Goal: Task Accomplishment & Management: Use online tool/utility

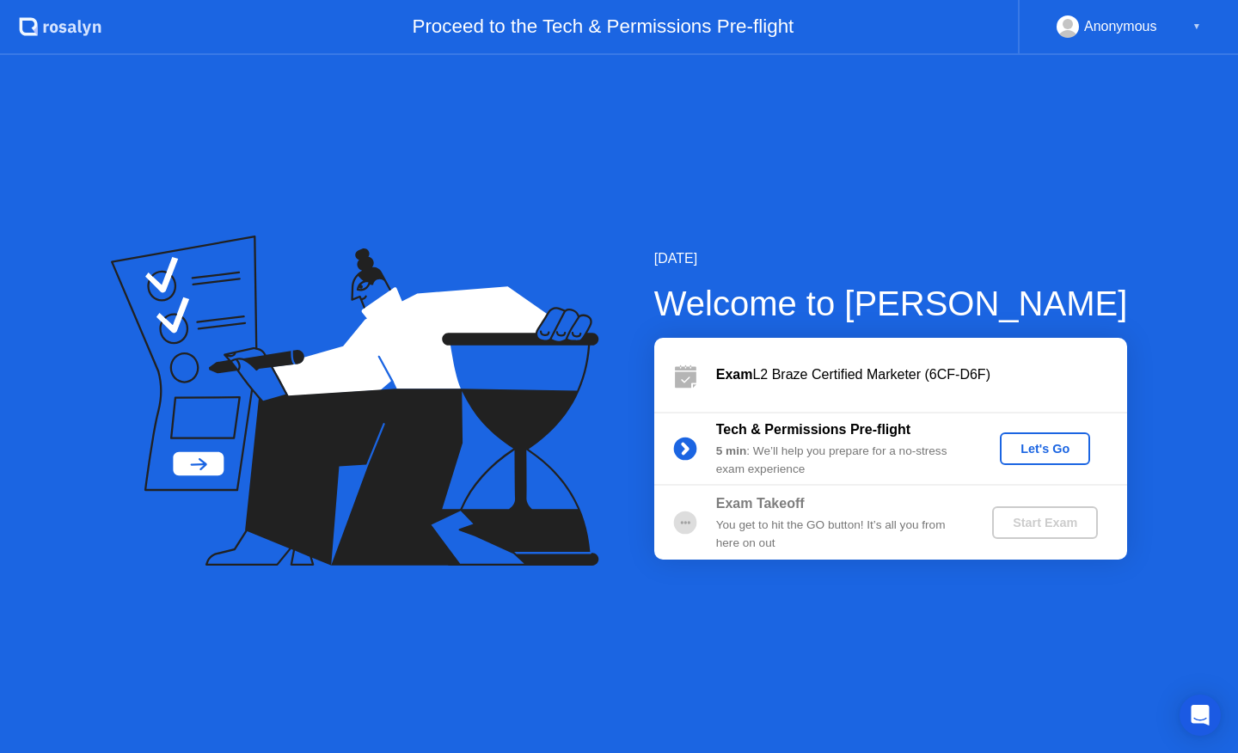
click at [1052, 452] on div "Let's Go" at bounding box center [1045, 449] width 77 height 14
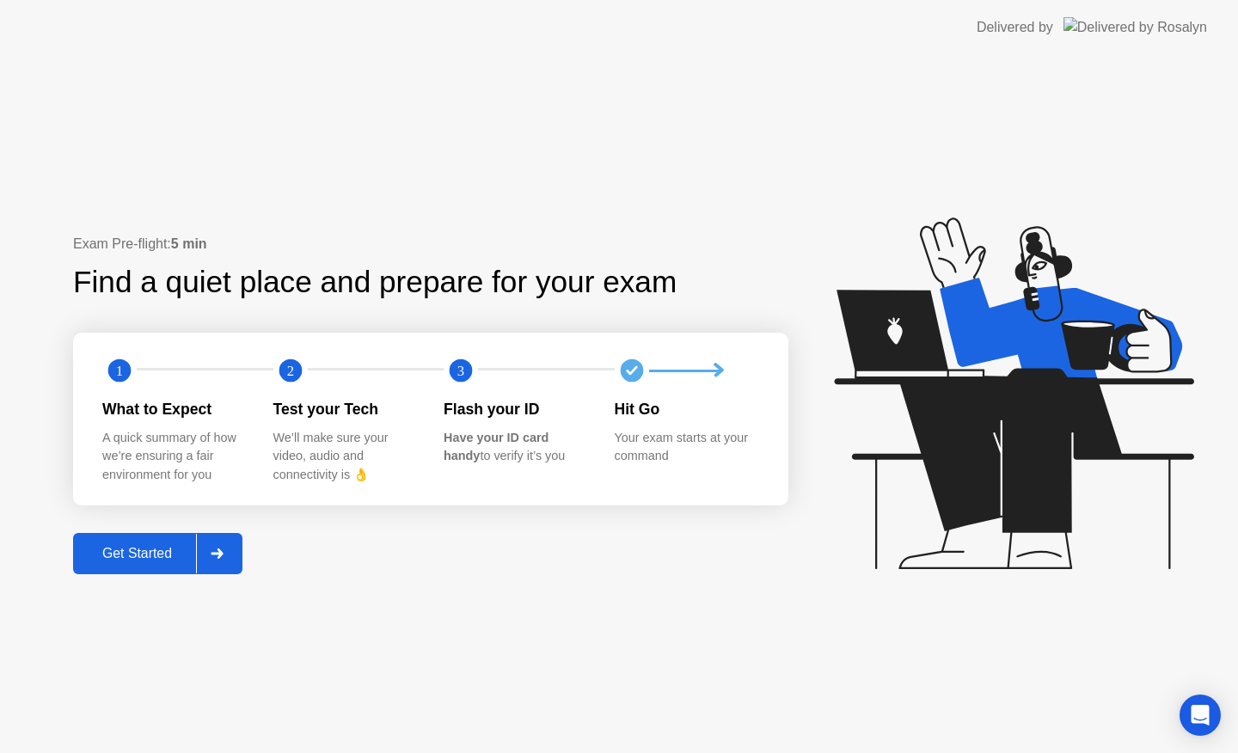
click at [138, 550] on div "Get Started" at bounding box center [137, 553] width 118 height 15
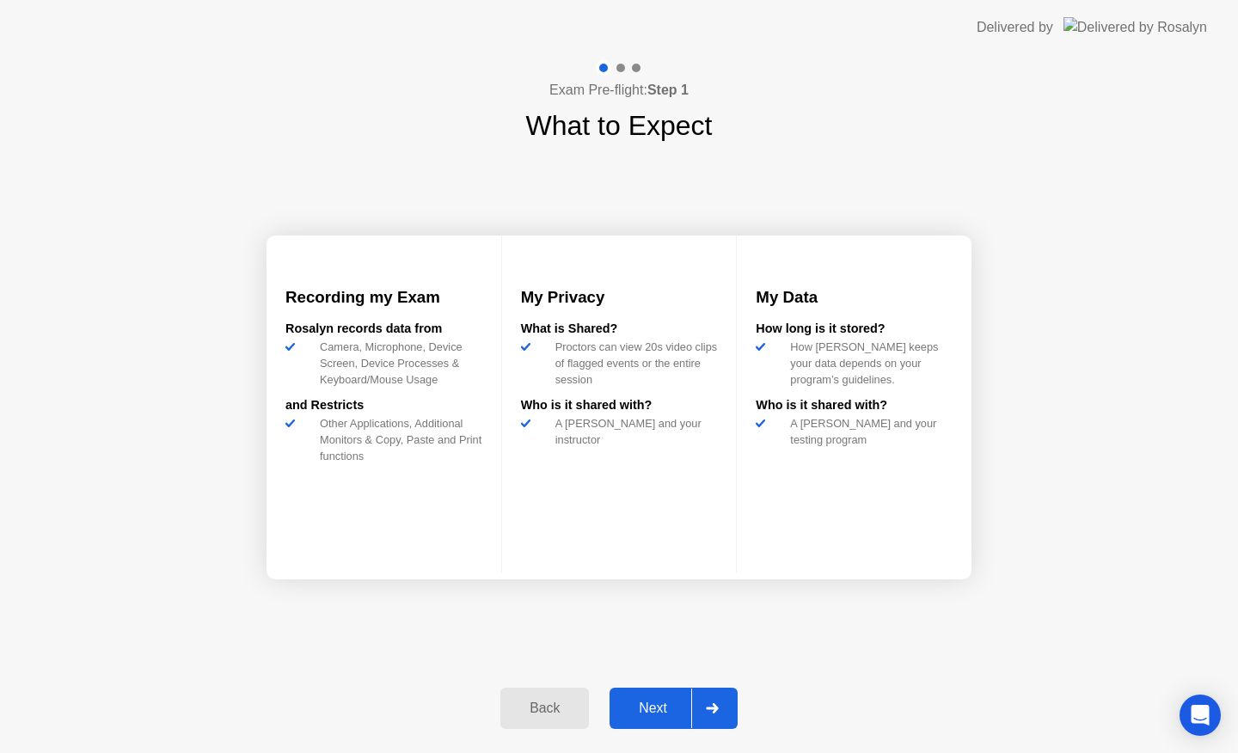
click at [659, 704] on div "Next" at bounding box center [653, 708] width 77 height 15
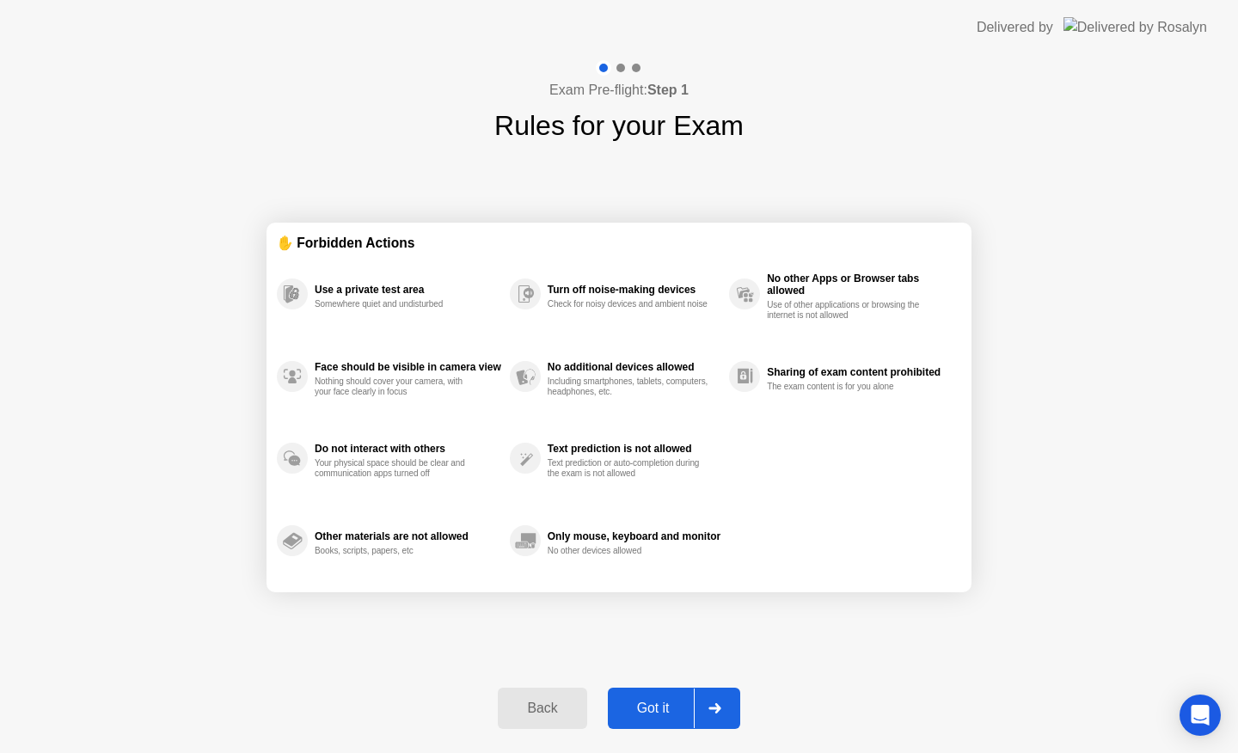
click at [659, 704] on div "Got it" at bounding box center [653, 708] width 81 height 15
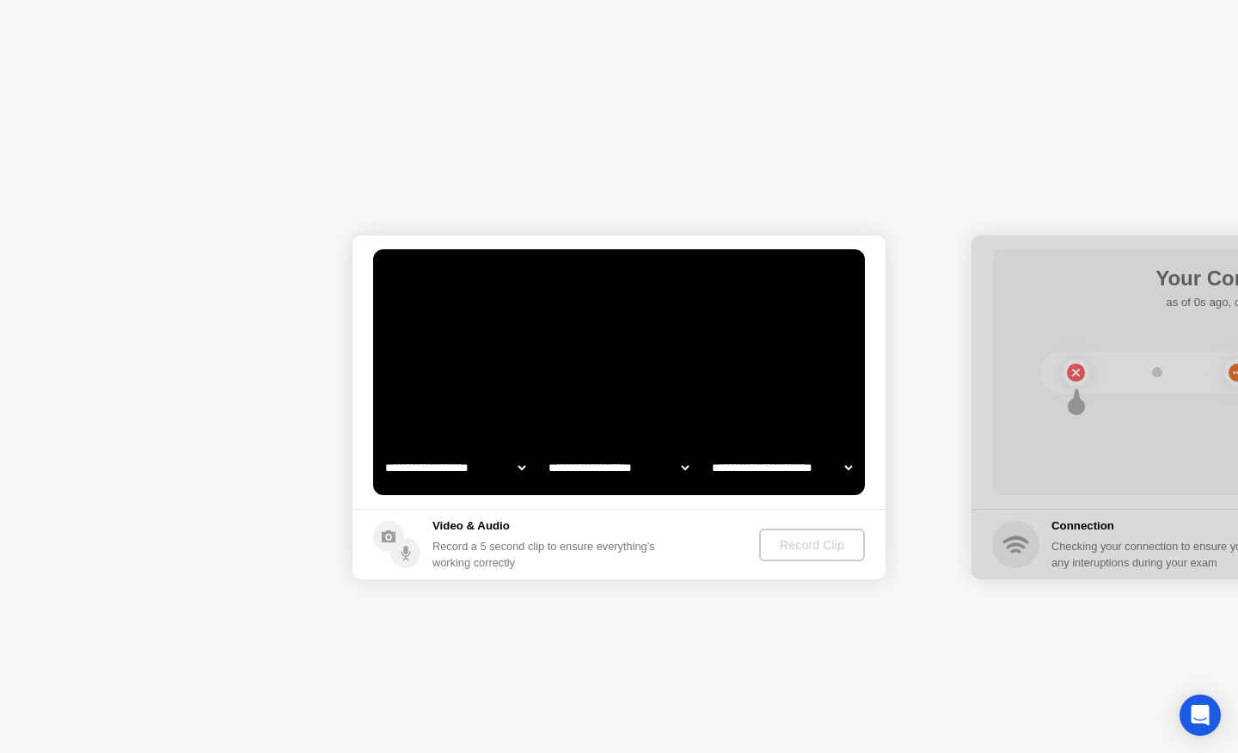
select select "**********"
select select "*******"
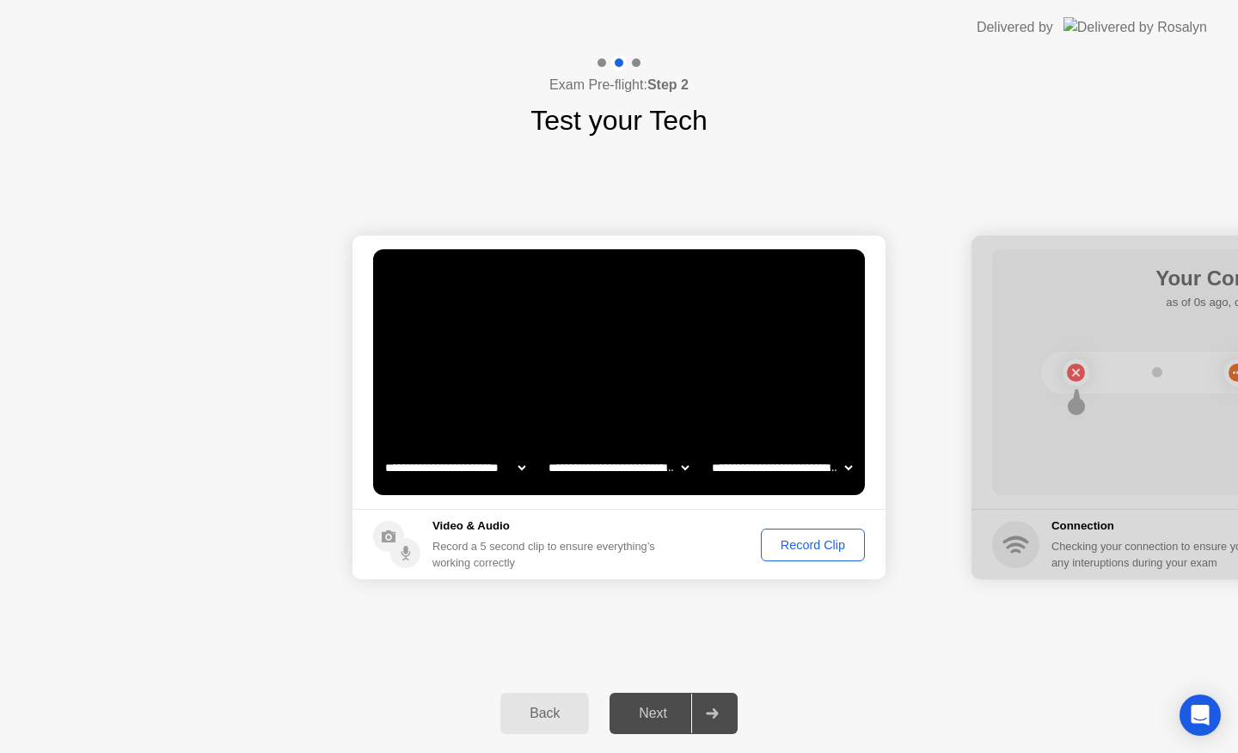
click at [1115, 397] on div at bounding box center [1238, 408] width 533 height 344
click at [457, 455] on select "**********" at bounding box center [455, 468] width 147 height 34
click at [604, 463] on select "**********" at bounding box center [618, 468] width 147 height 34
click at [765, 468] on select "**********" at bounding box center [782, 468] width 147 height 34
click at [694, 550] on footer "Video & Audio Record a 5 second clip to ensure everything’s working correctly R…" at bounding box center [619, 544] width 533 height 71
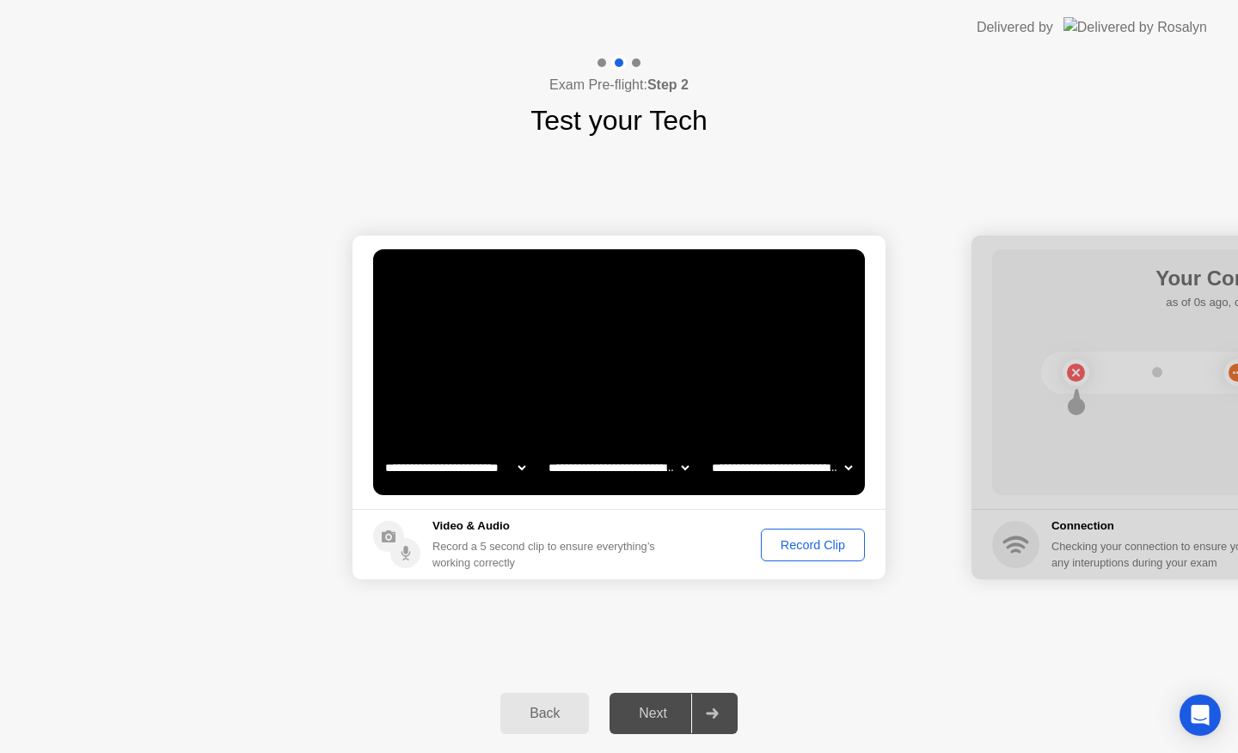
click at [814, 548] on div "Record Clip" at bounding box center [813, 545] width 92 height 14
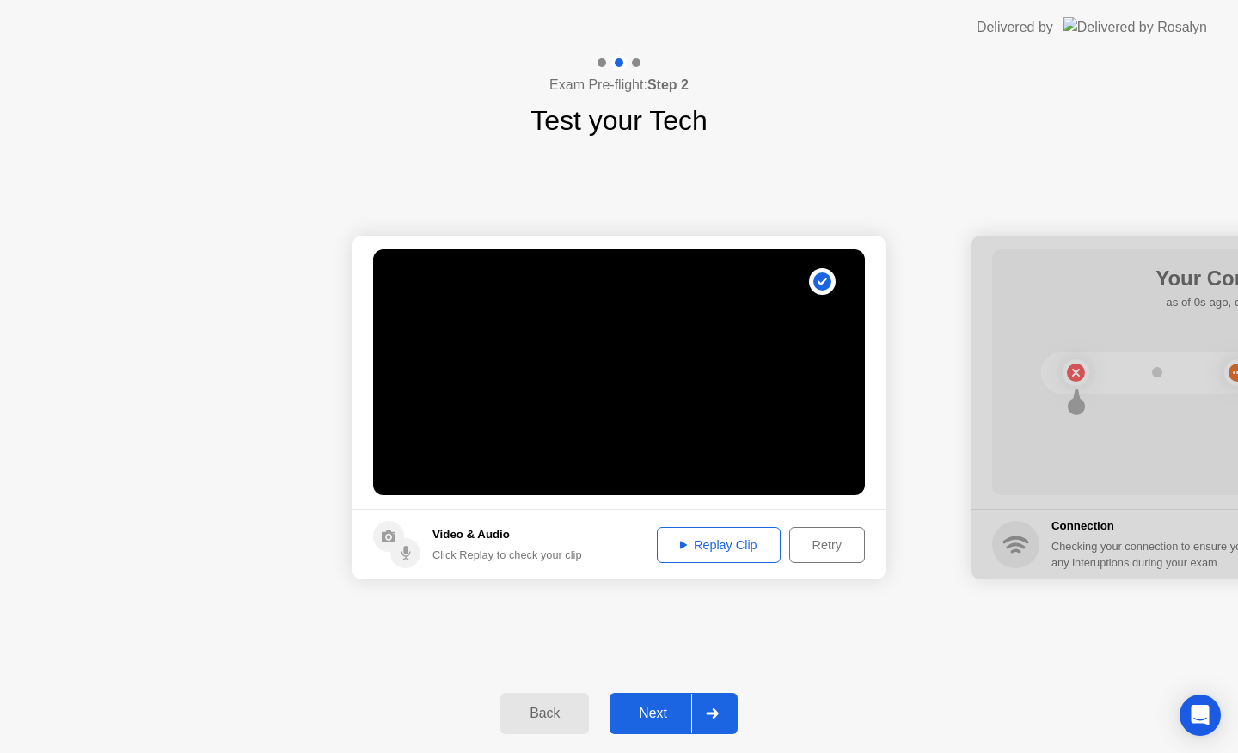
click at [644, 706] on div "Next" at bounding box center [653, 713] width 77 height 15
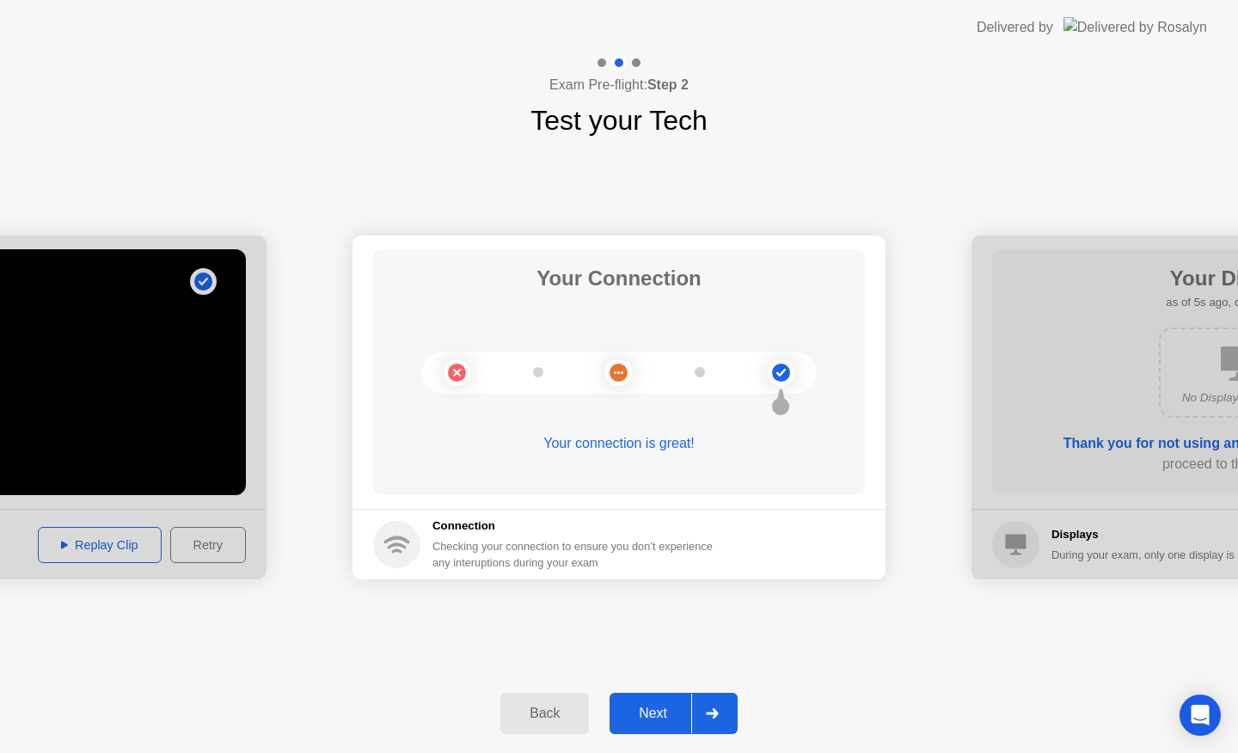
click at [671, 712] on div "Next" at bounding box center [653, 713] width 77 height 15
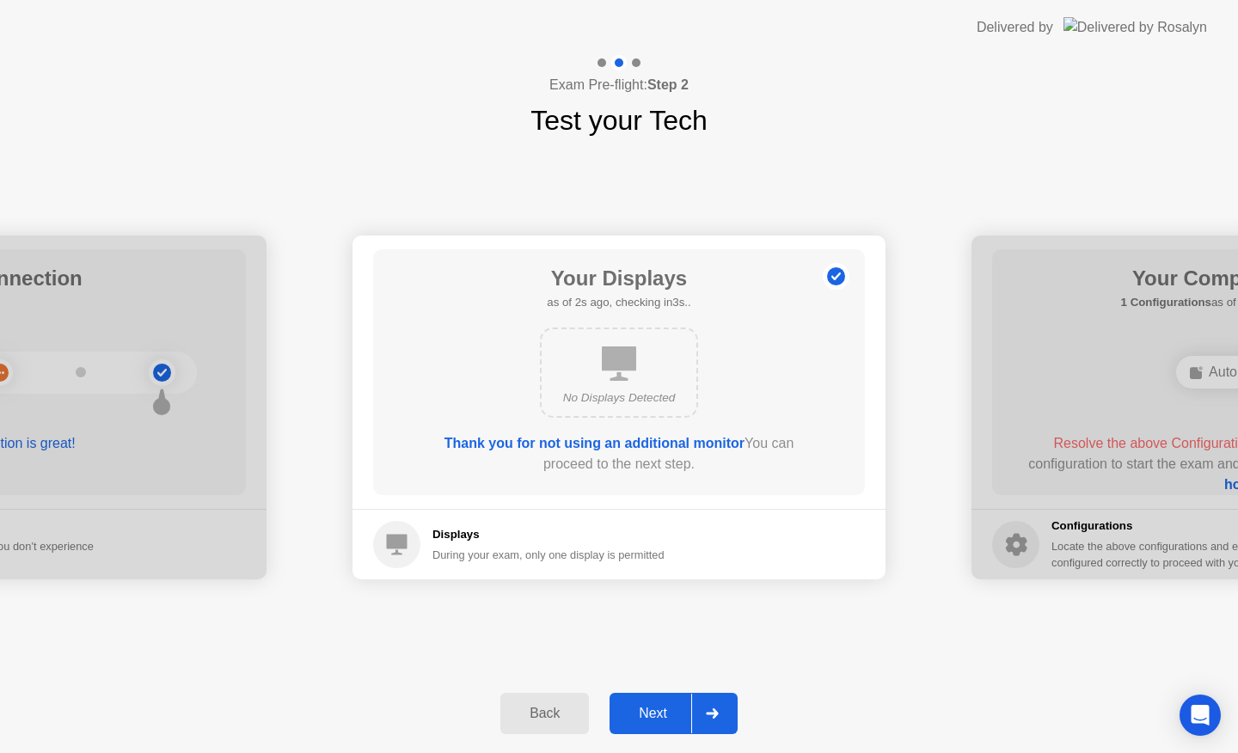
click at [671, 712] on div "Next" at bounding box center [653, 713] width 77 height 15
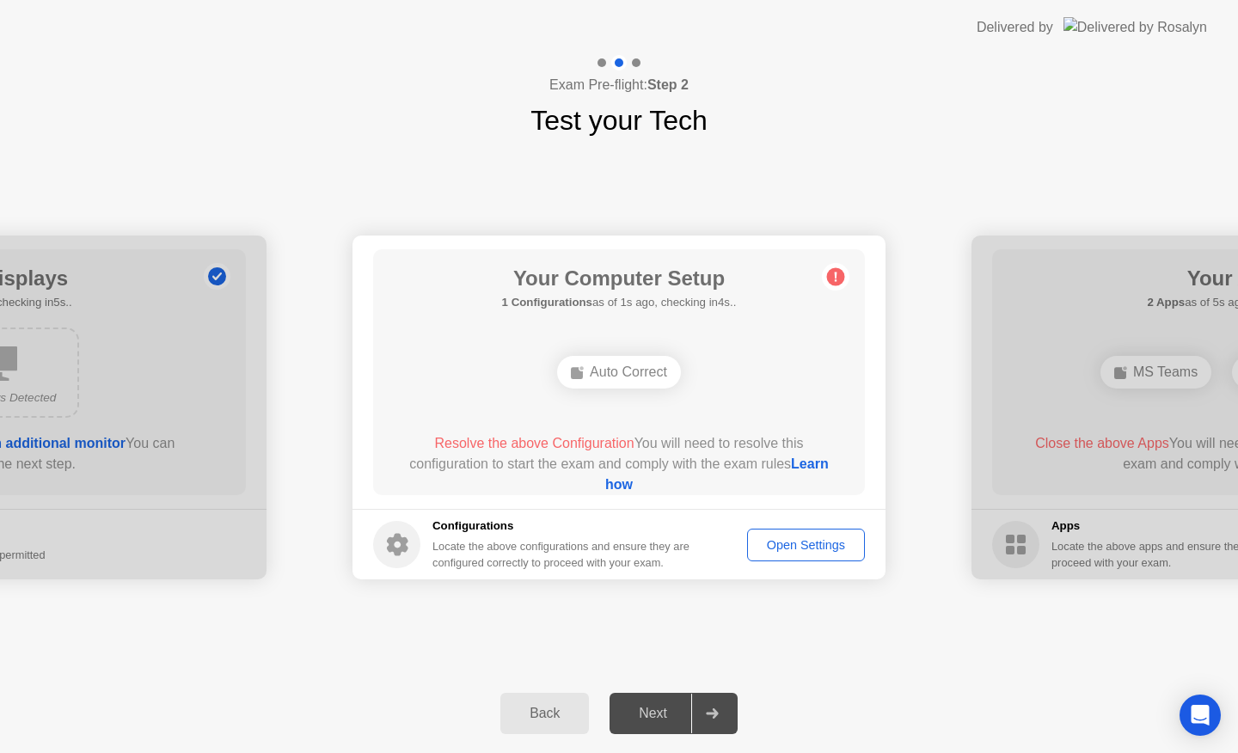
click at [806, 548] on div "Open Settings" at bounding box center [806, 545] width 106 height 14
click at [626, 483] on link "Learn how" at bounding box center [717, 474] width 224 height 35
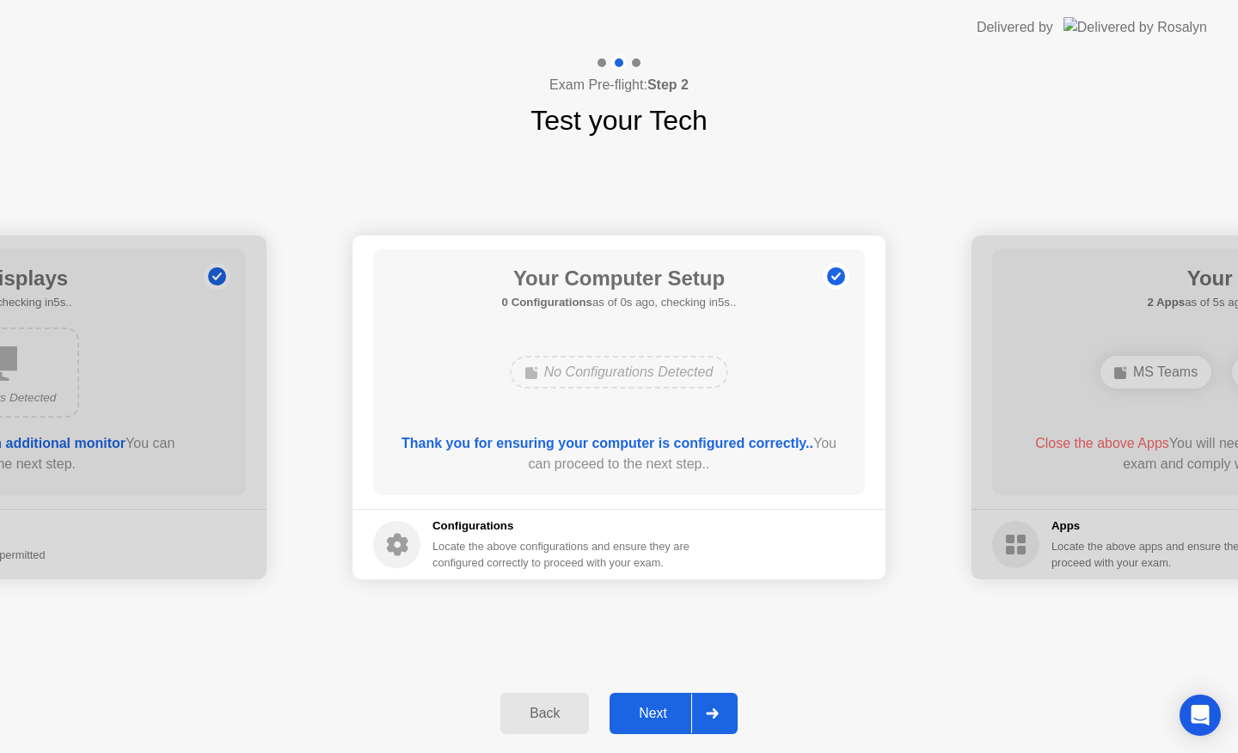
click at [636, 706] on div "Next" at bounding box center [653, 713] width 77 height 15
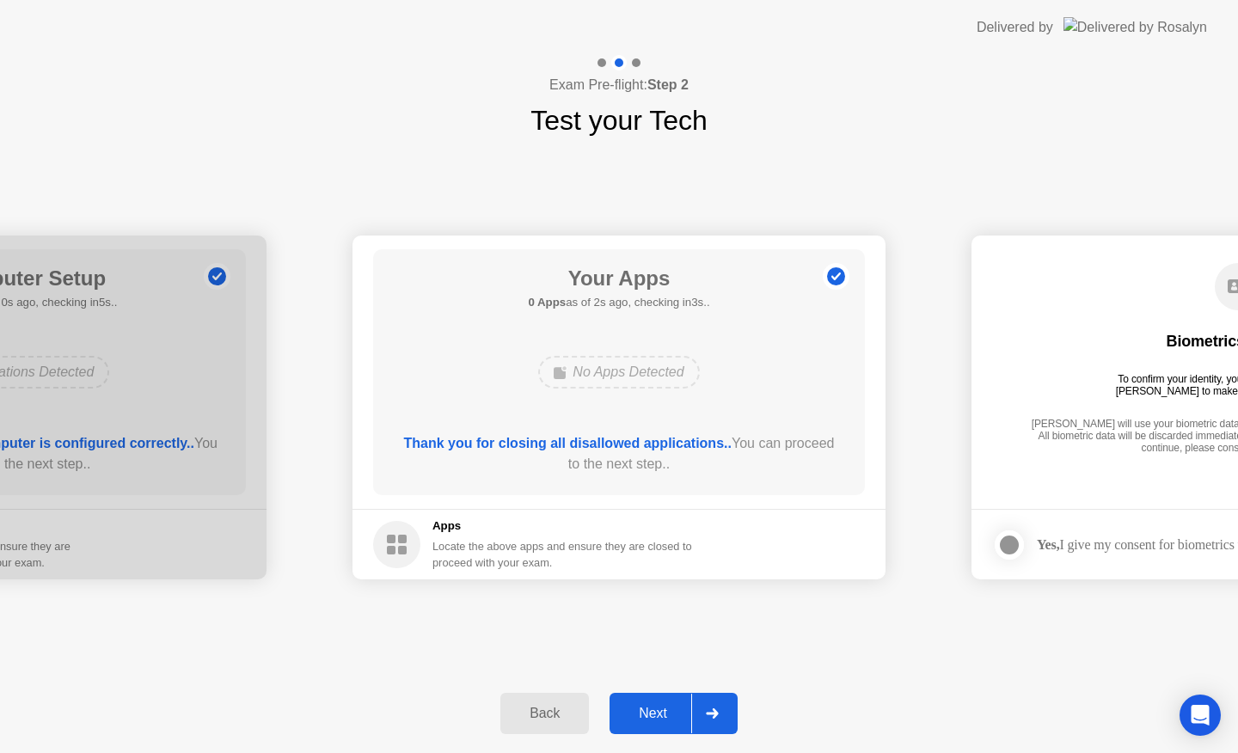
click at [666, 712] on div "Next" at bounding box center [653, 713] width 77 height 15
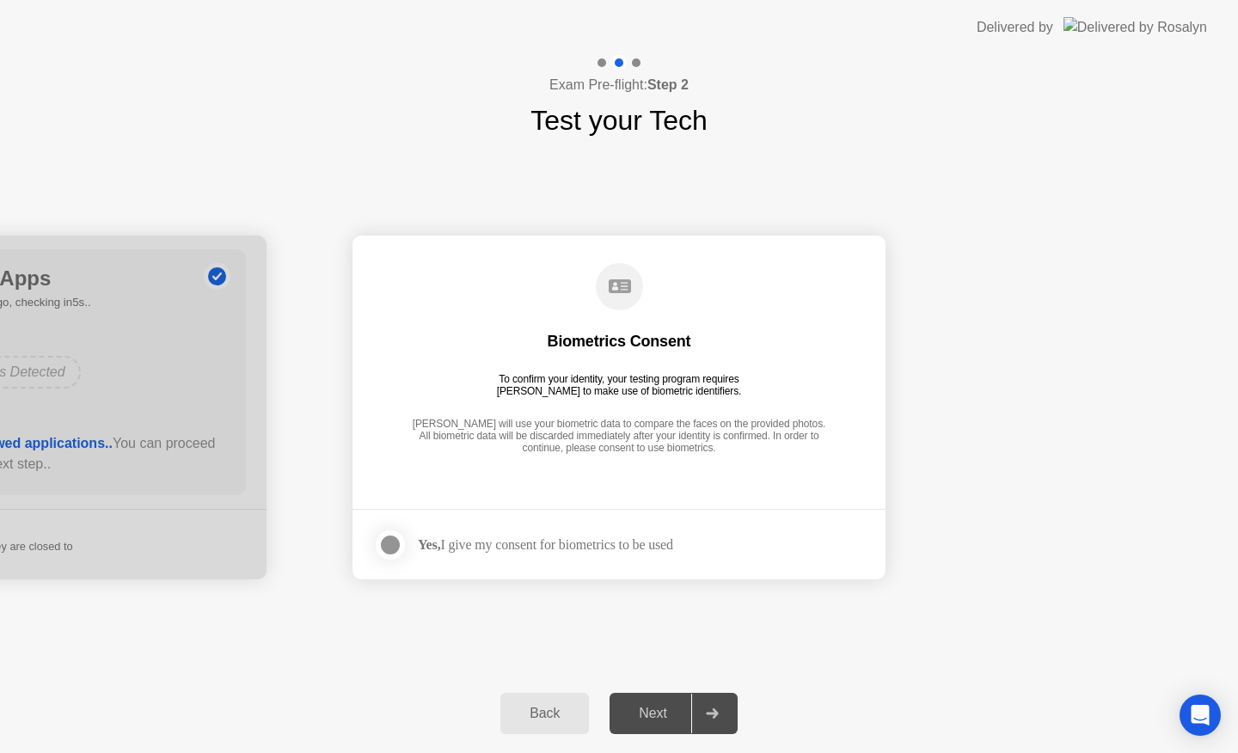
click at [385, 540] on div at bounding box center [390, 545] width 21 height 21
click at [657, 724] on button "Next" at bounding box center [674, 713] width 128 height 41
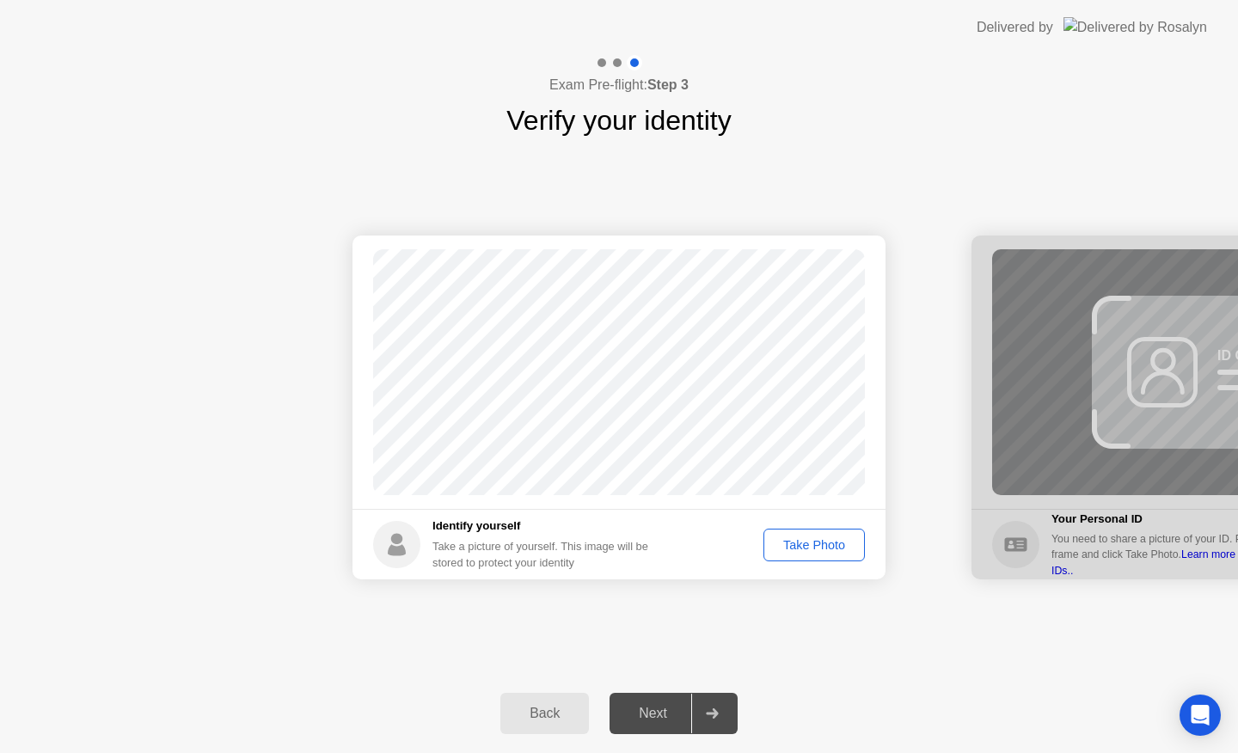
click at [811, 544] on div "Take Photo" at bounding box center [814, 545] width 89 height 14
click at [645, 722] on div "Next" at bounding box center [653, 713] width 77 height 15
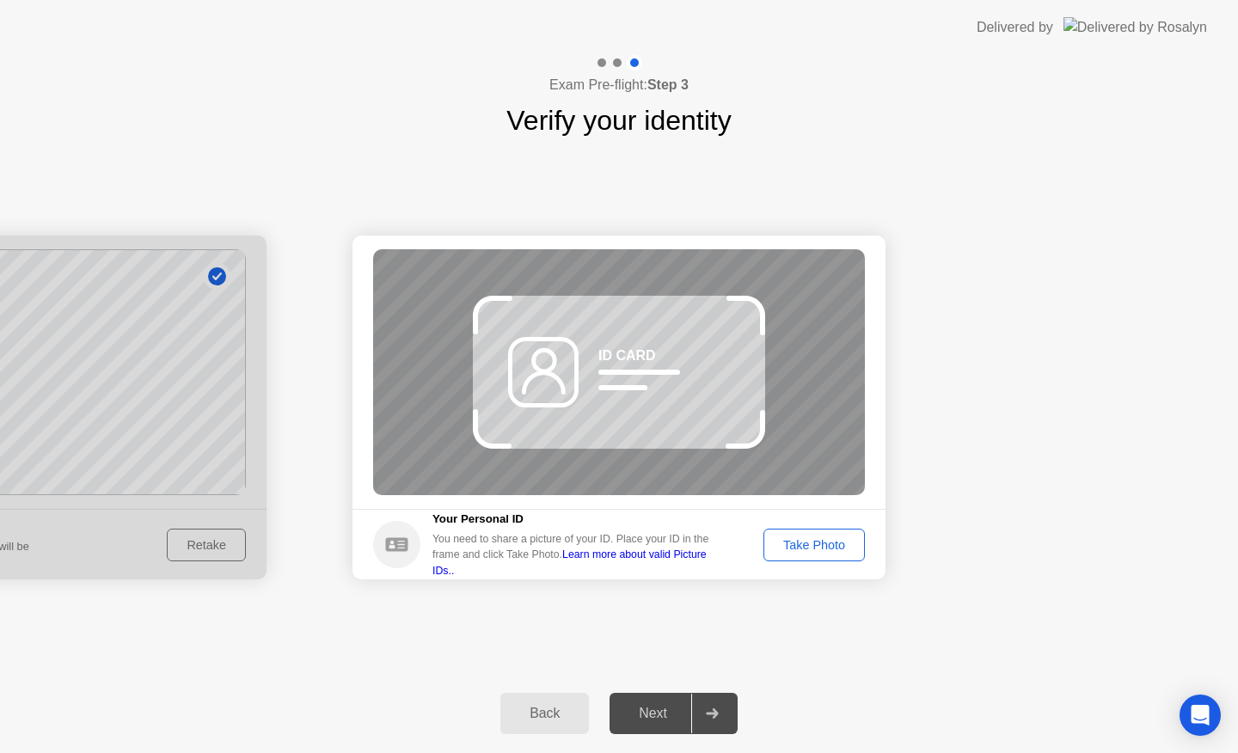
click at [695, 561] on link "Learn more about valid Picture IDs.." at bounding box center [570, 563] width 274 height 28
click at [153, 9] on header "Delivered by" at bounding box center [619, 27] width 1238 height 55
click at [812, 548] on div "Take Photo" at bounding box center [814, 545] width 89 height 14
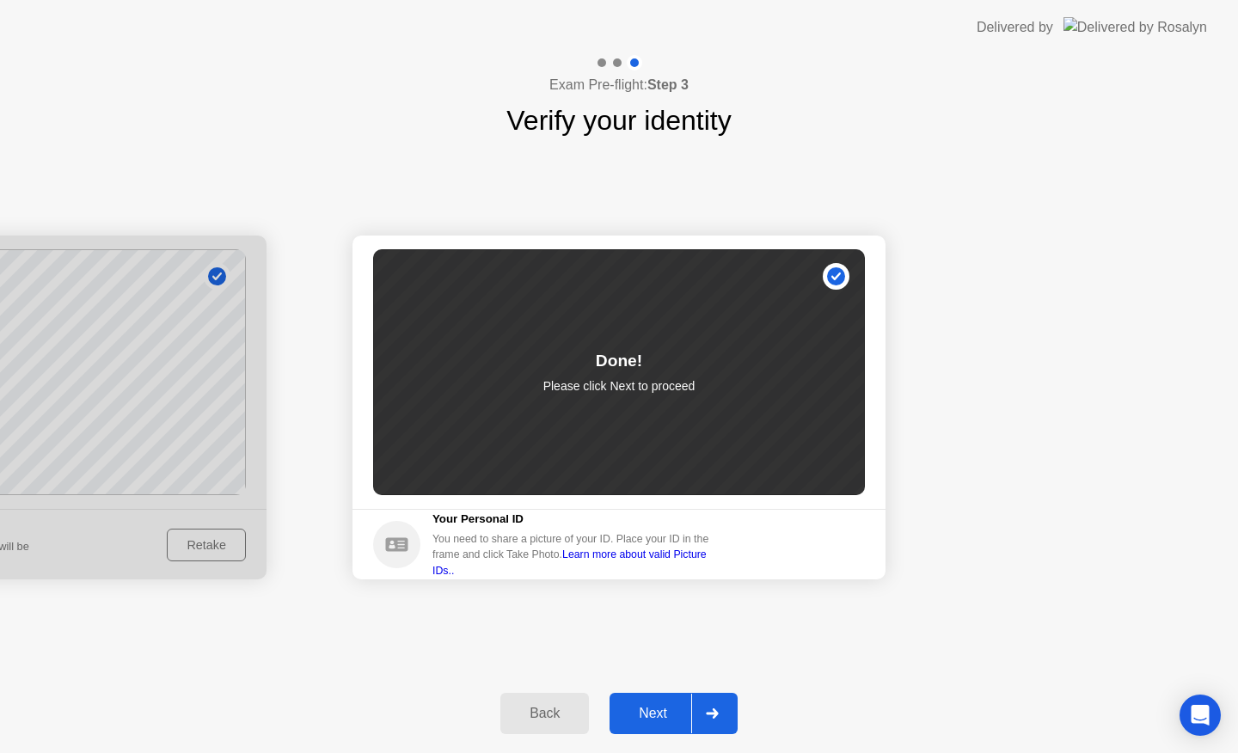
click at [648, 716] on div "Next" at bounding box center [653, 713] width 77 height 15
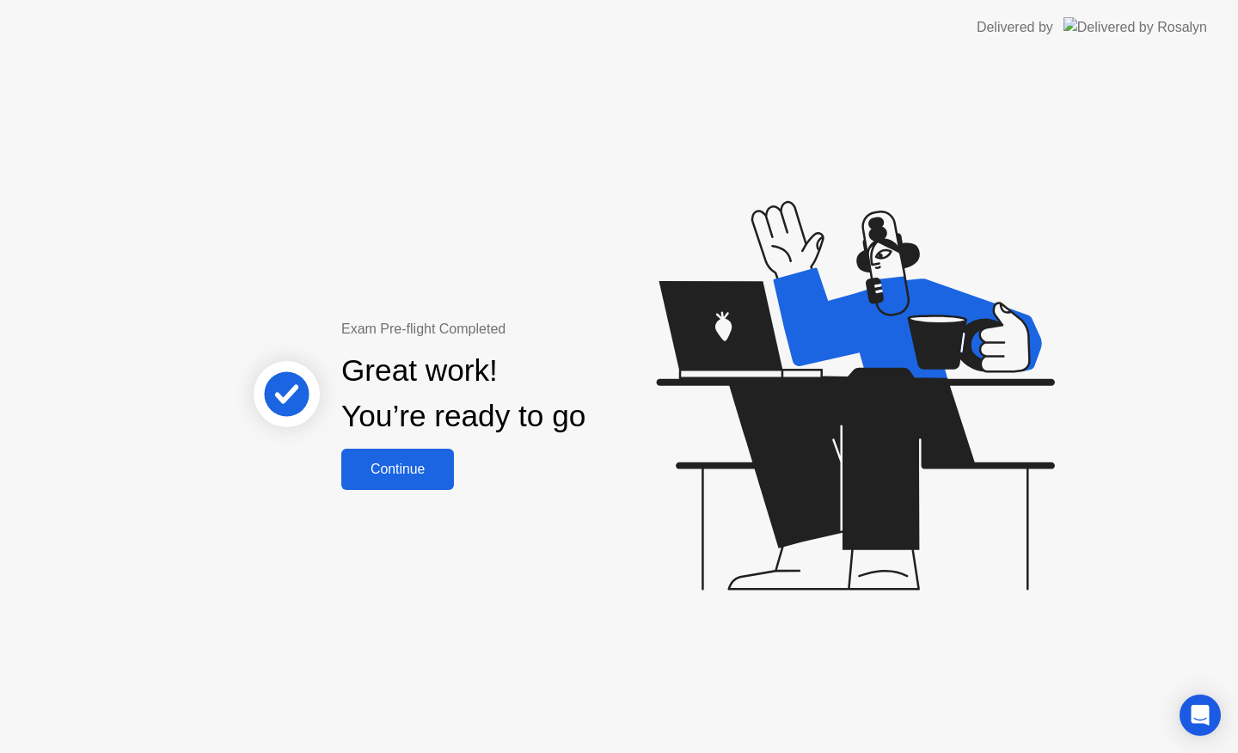
click at [409, 465] on div "Continue" at bounding box center [398, 469] width 102 height 15
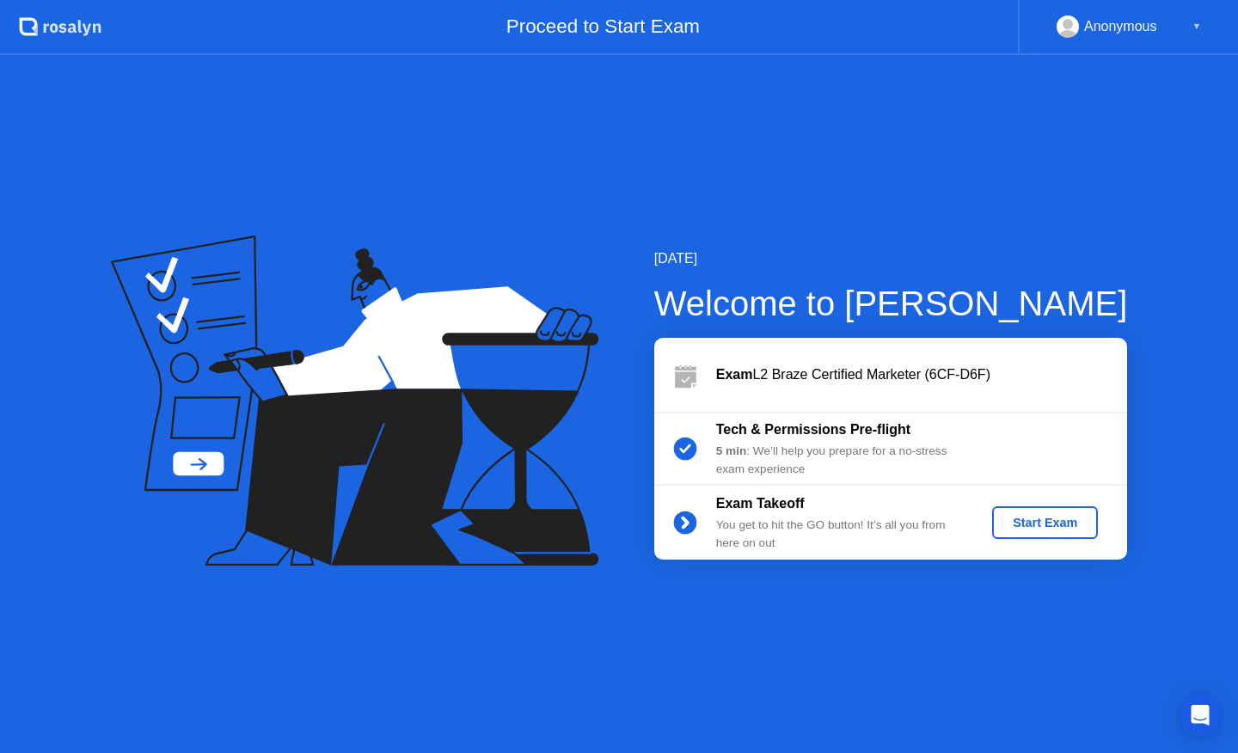
click at [1068, 522] on div "Start Exam" at bounding box center [1045, 523] width 92 height 14
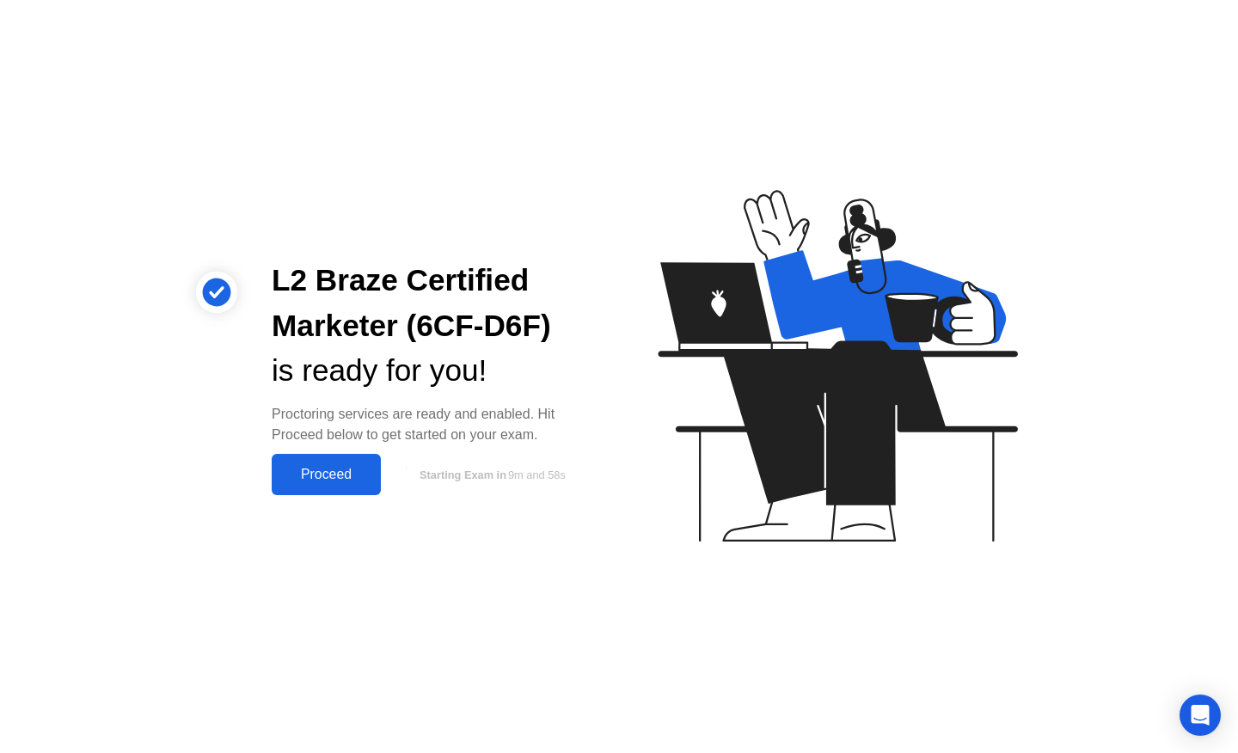
click at [344, 476] on div "Proceed" at bounding box center [326, 474] width 99 height 15
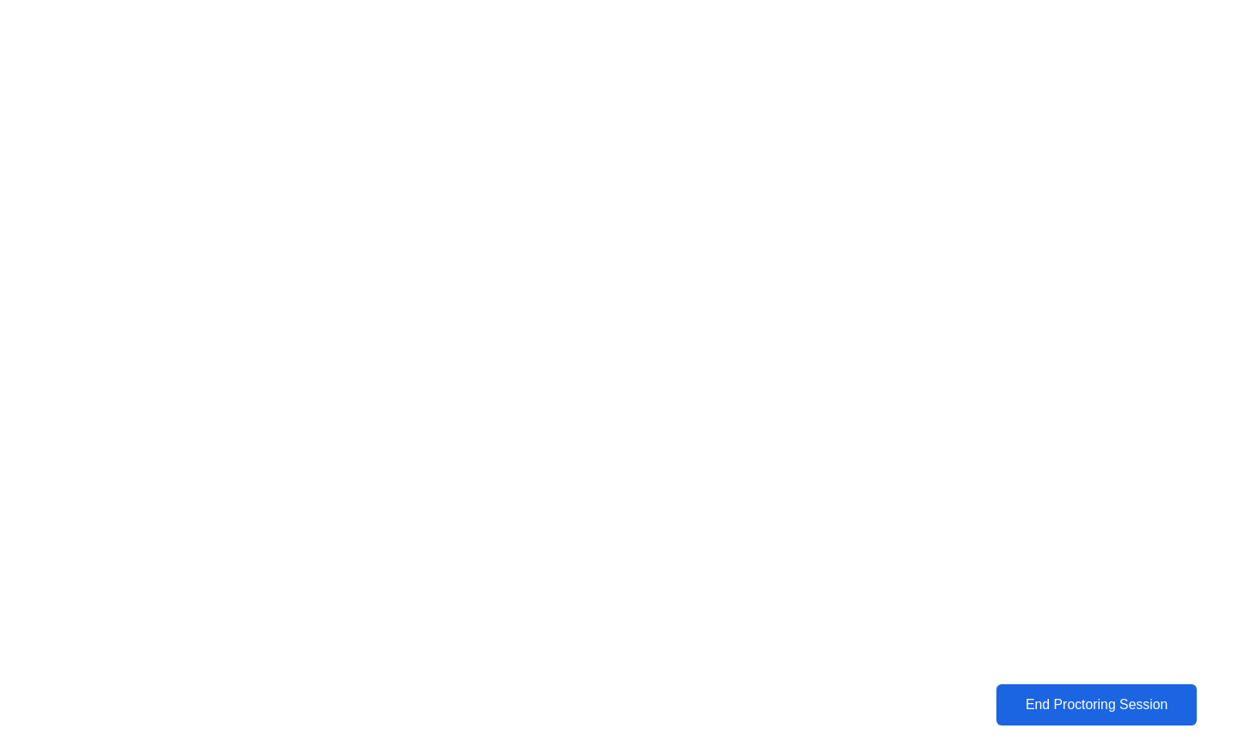
click at [1084, 707] on div "End Proctoring Session" at bounding box center [1097, 705] width 190 height 15
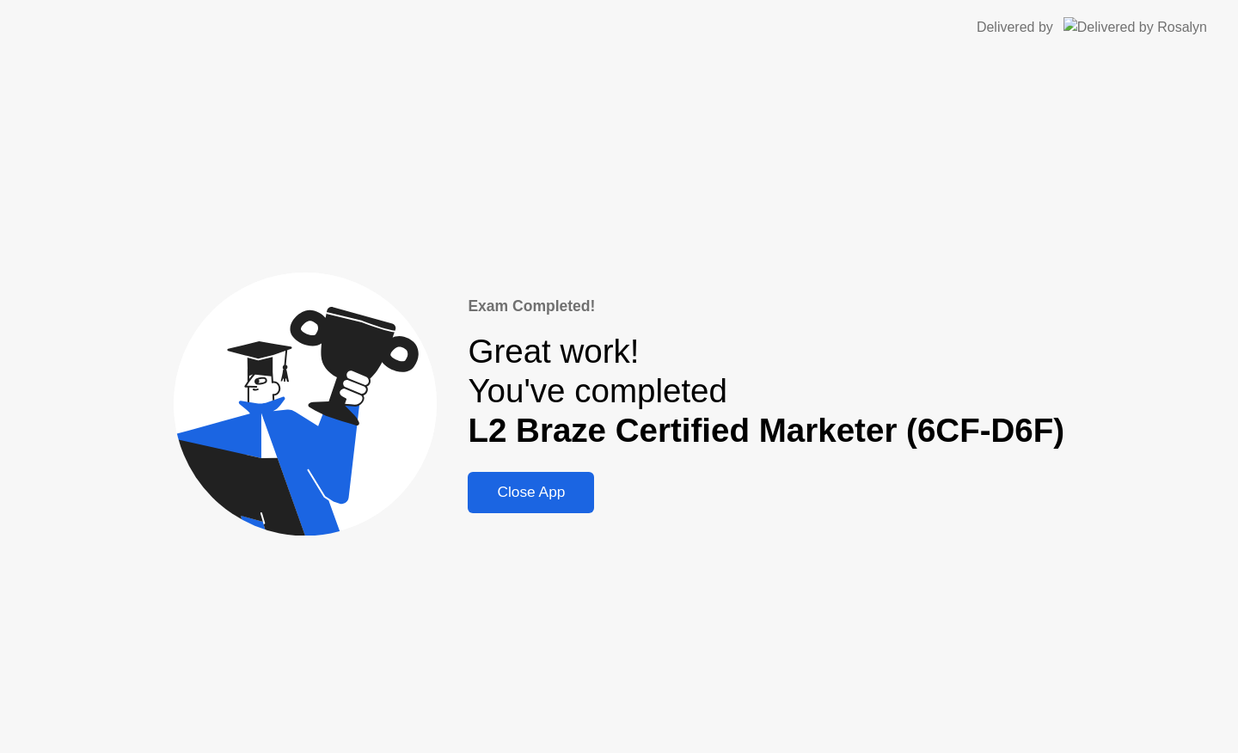
click at [497, 485] on div "Close App" at bounding box center [531, 492] width 116 height 18
